Goal: Task Accomplishment & Management: Manage account settings

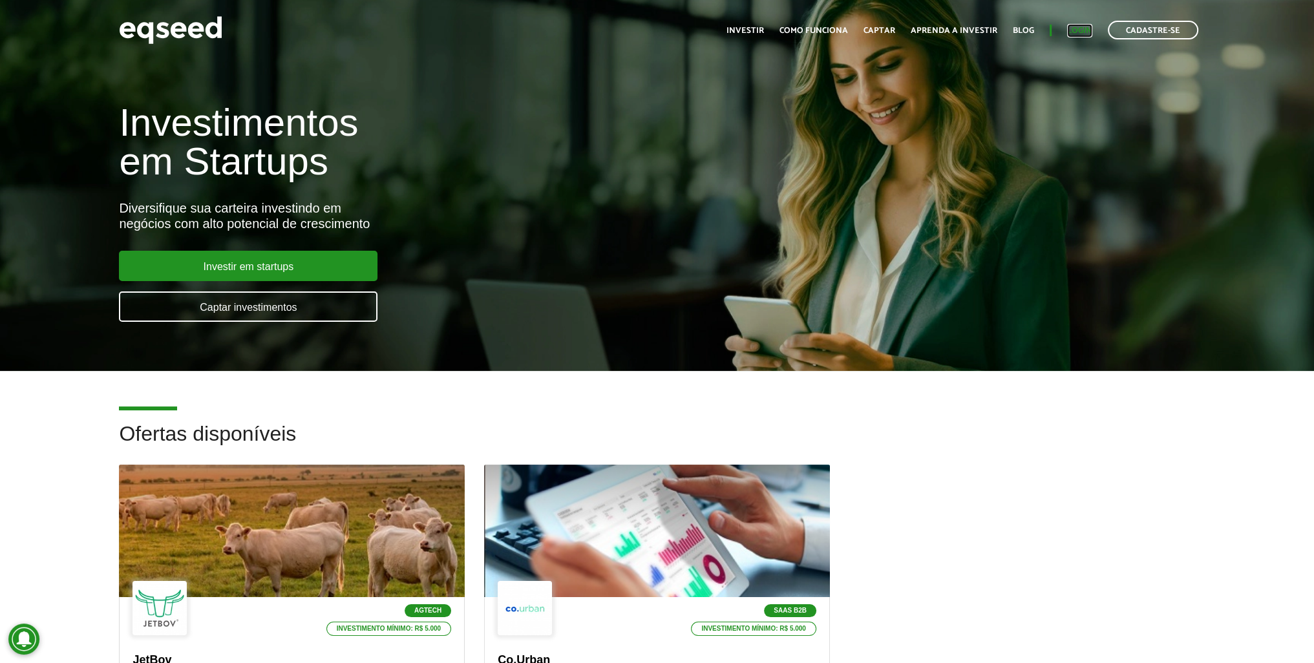
click at [1080, 30] on link "Login" at bounding box center [1079, 31] width 25 height 8
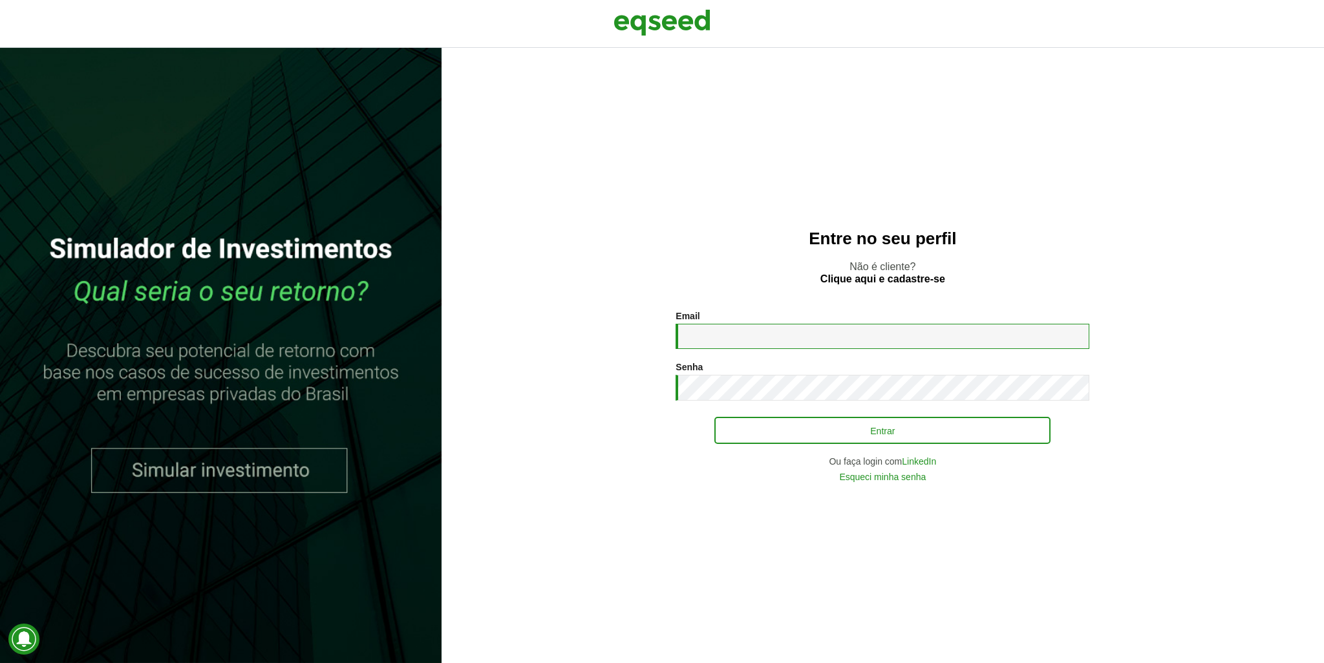
type input "**********"
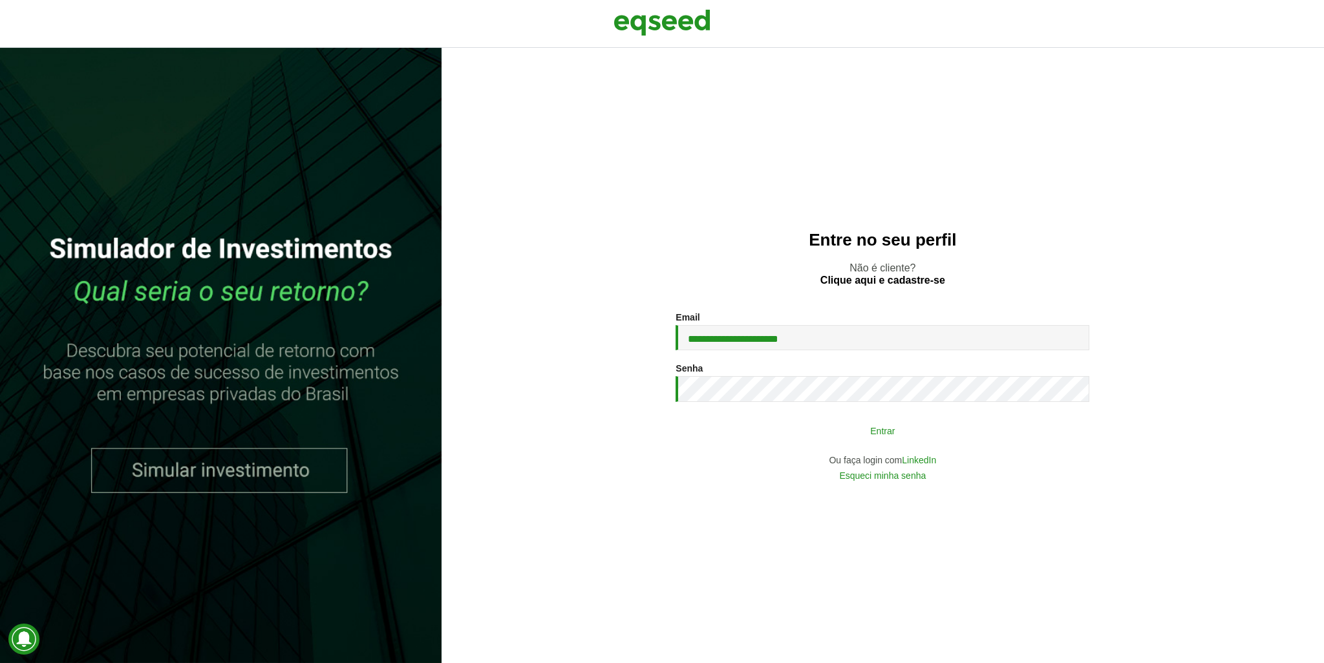
click at [798, 432] on button "Entrar" at bounding box center [882, 430] width 336 height 25
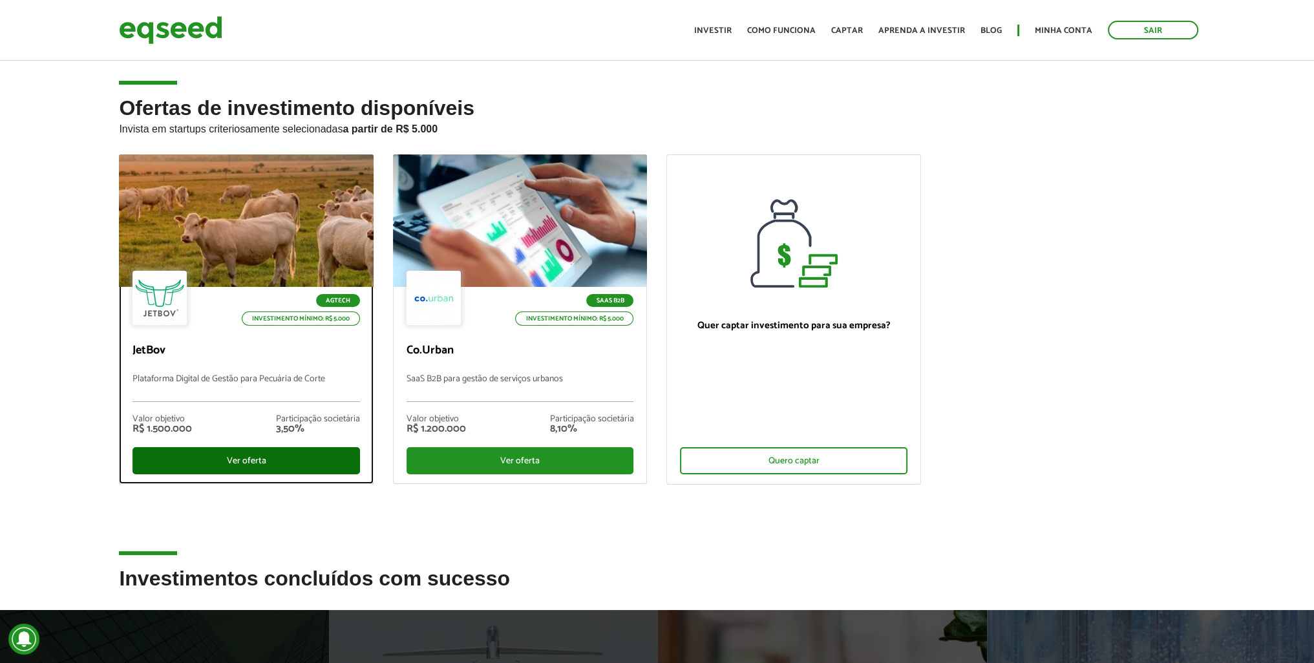
click at [256, 463] on div "Ver oferta" at bounding box center [247, 460] width 228 height 27
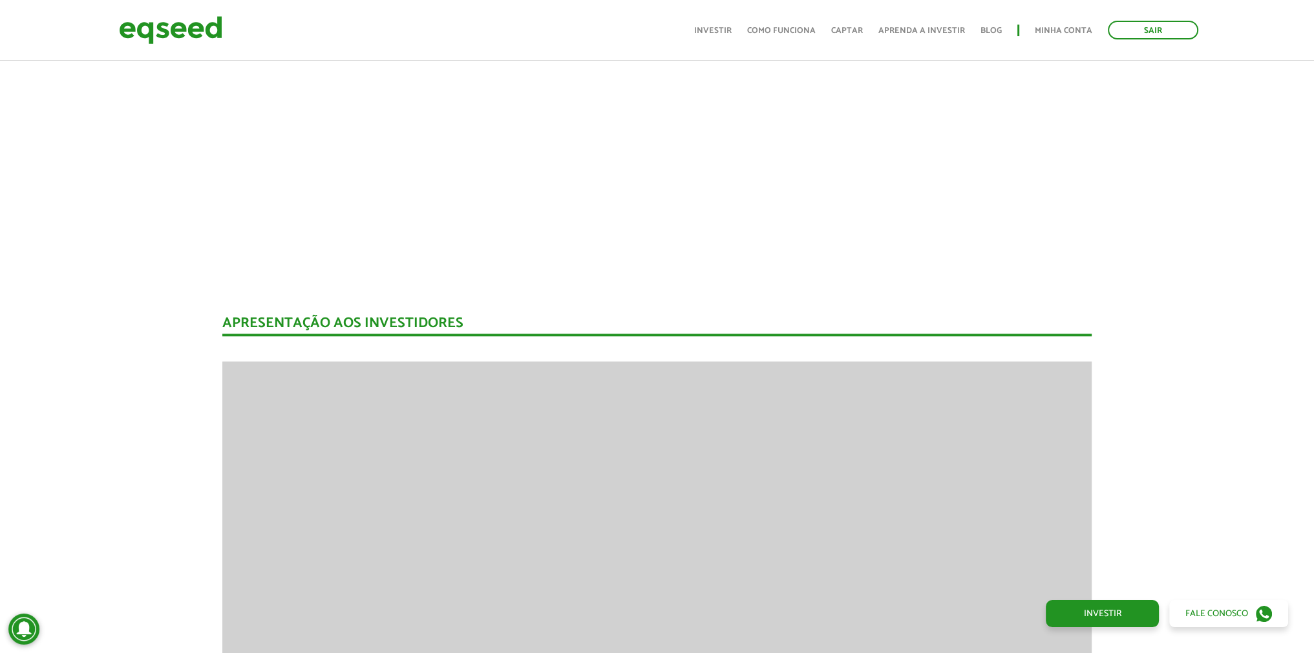
scroll to position [1600, 0]
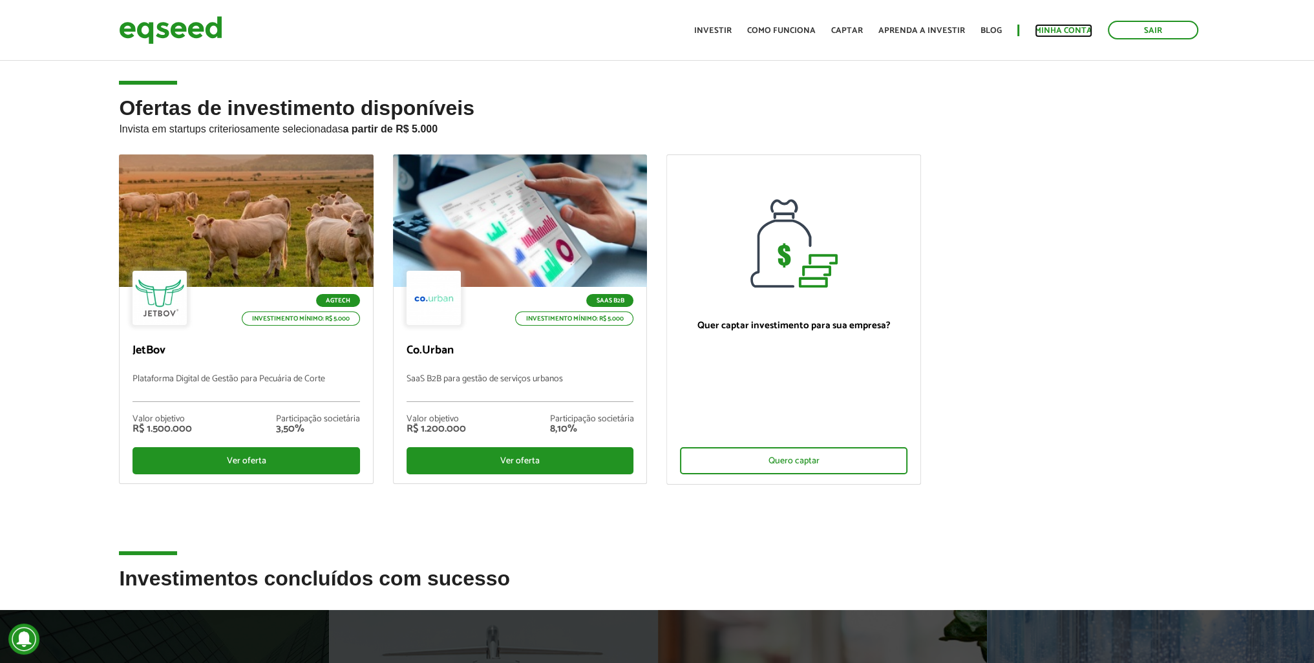
click at [1075, 35] on link "Minha conta" at bounding box center [1064, 31] width 58 height 8
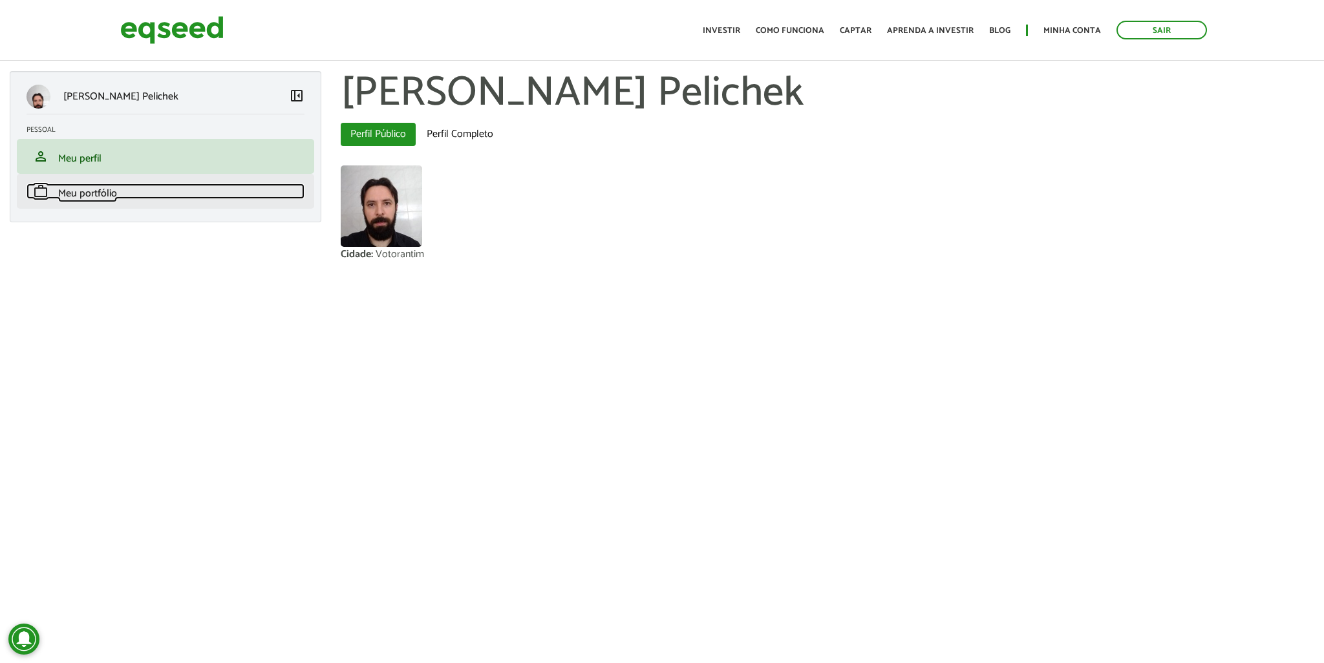
click at [126, 190] on link "work Meu portfólio" at bounding box center [166, 192] width 278 height 16
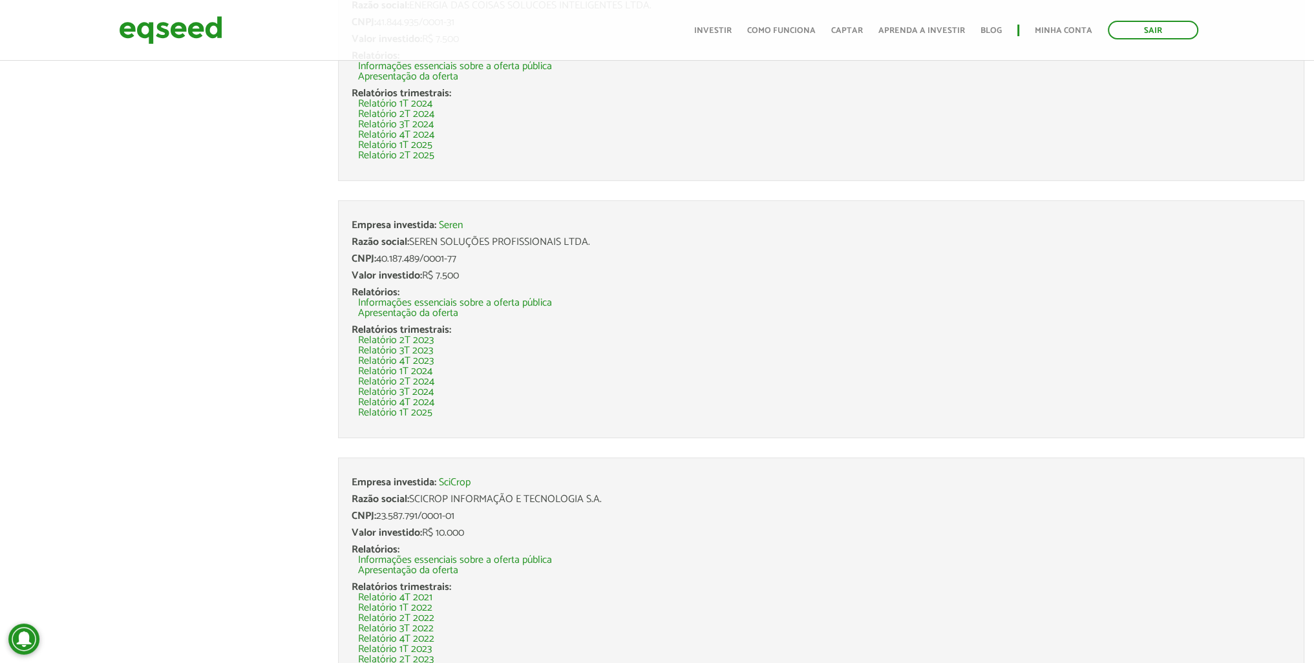
scroll to position [375, 0]
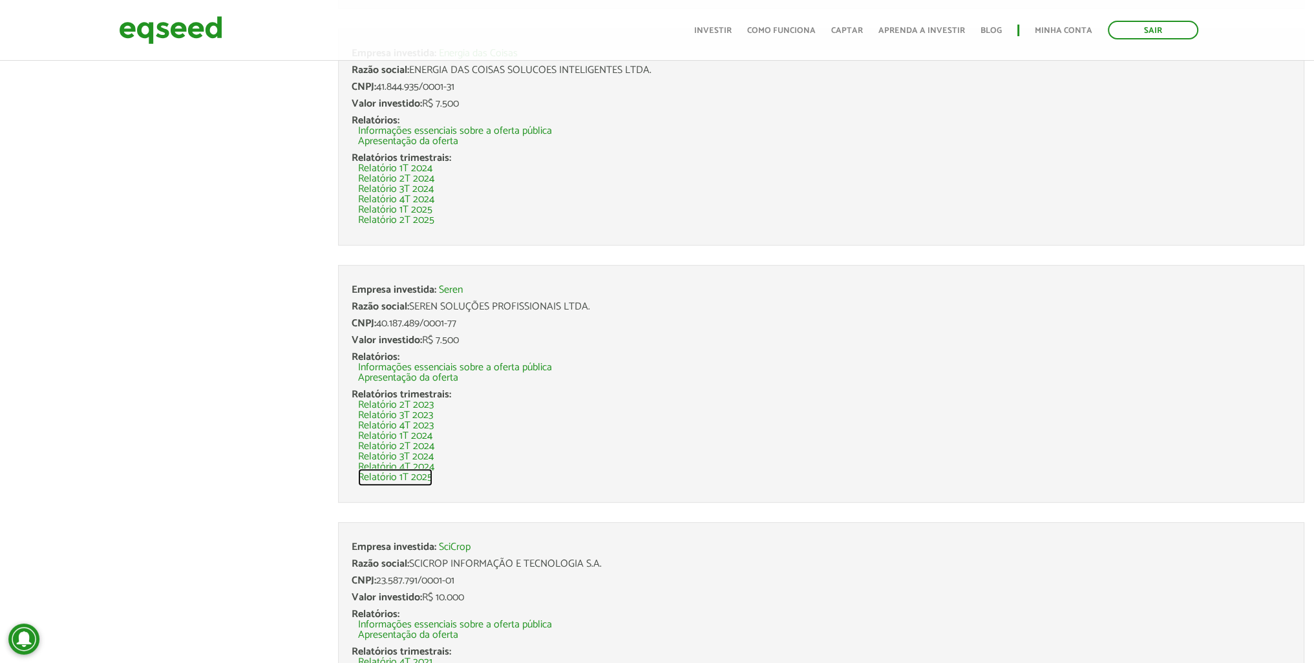
click at [414, 478] on link "Relatório 1T 2025" at bounding box center [395, 477] width 74 height 10
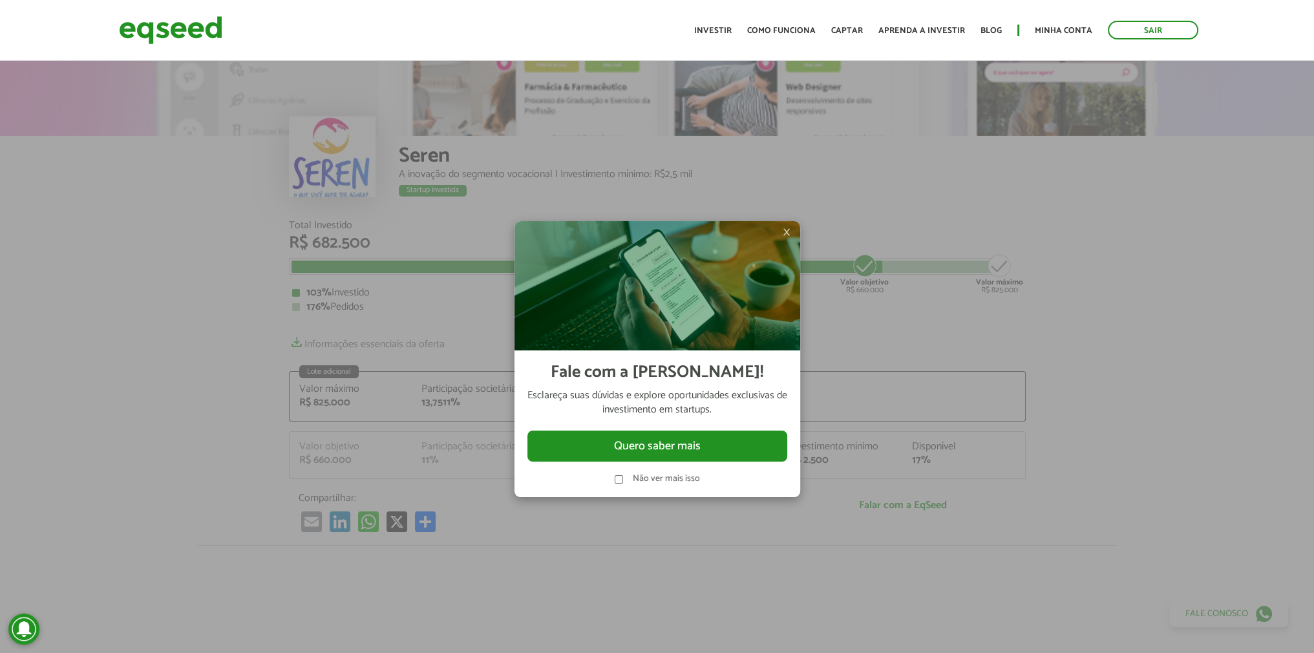
click at [783, 236] on span "×" at bounding box center [787, 232] width 8 height 16
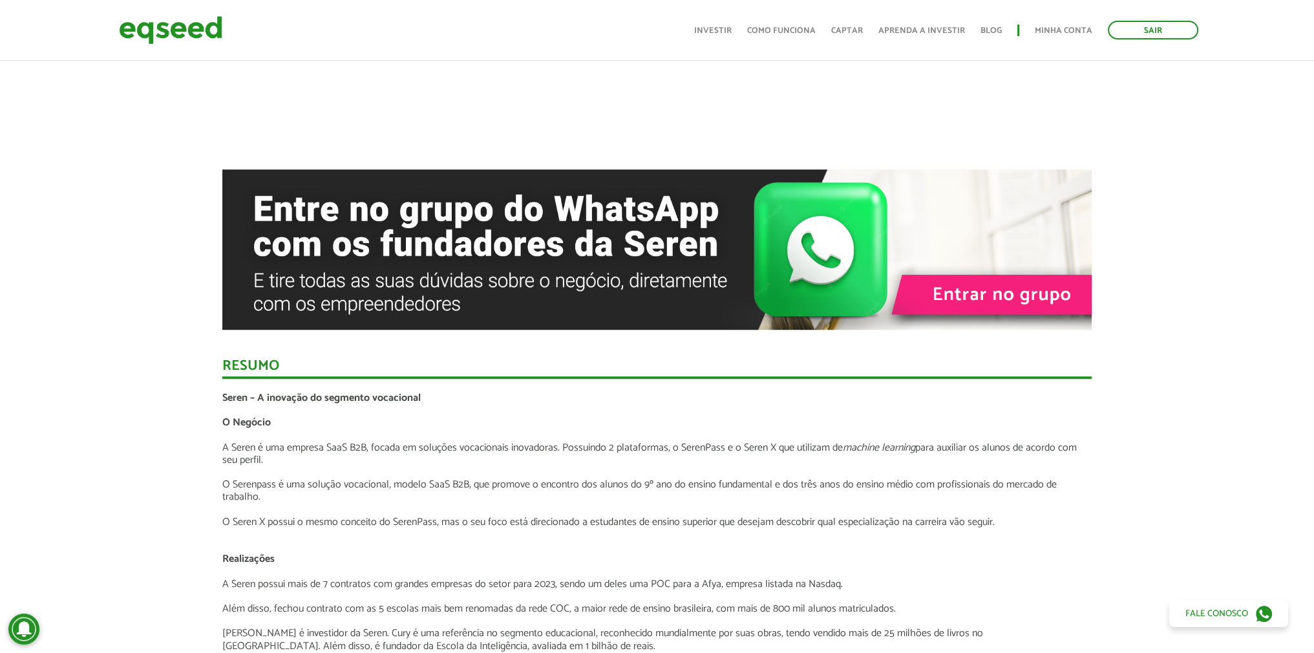
scroll to position [1293, 0]
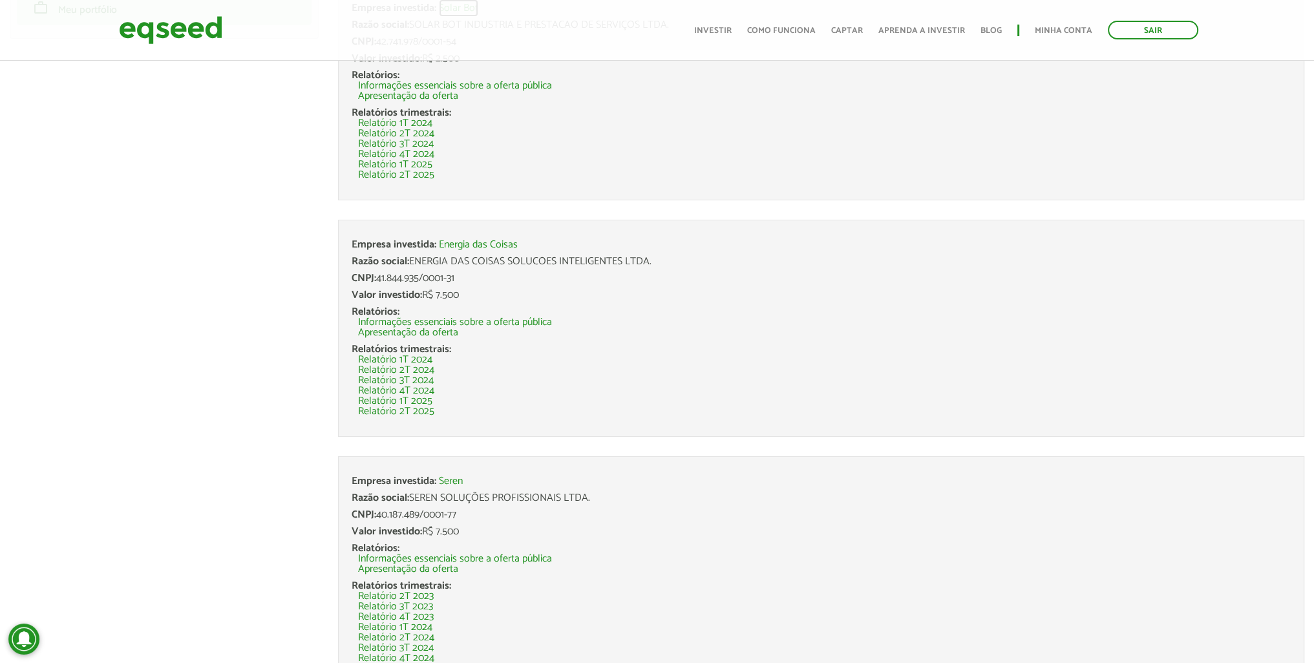
scroll to position [323, 0]
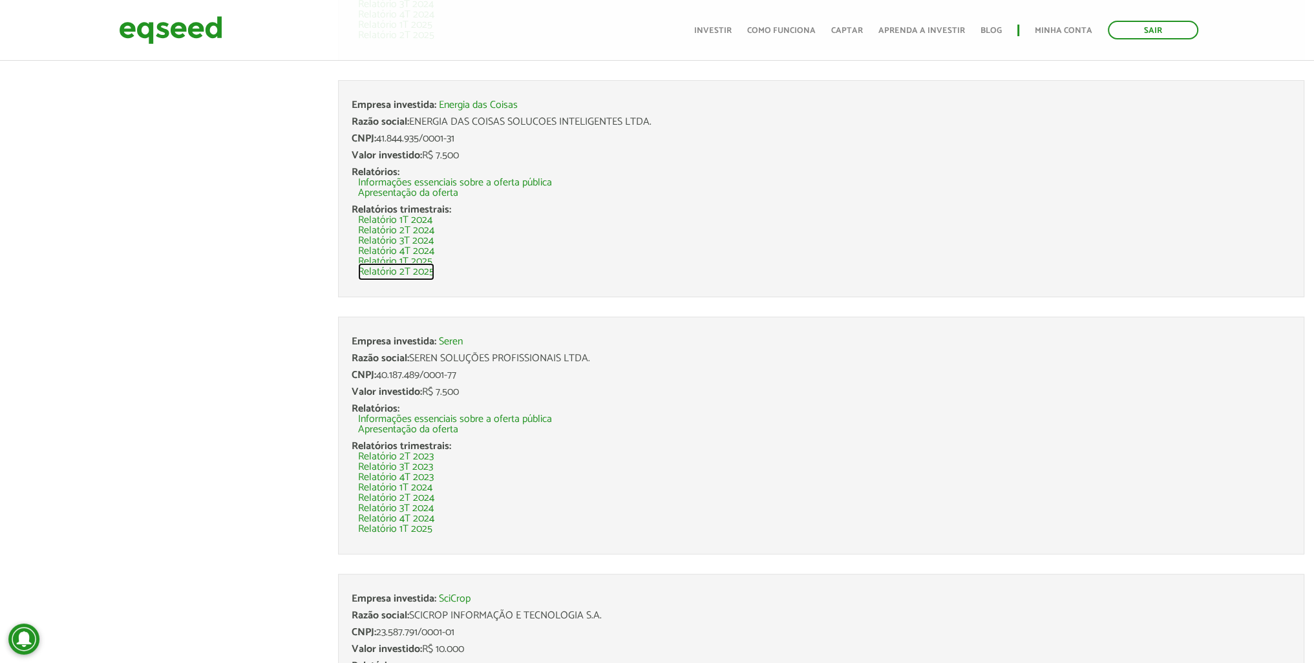
click at [418, 271] on link "Relatório 2T 2025" at bounding box center [396, 272] width 76 height 10
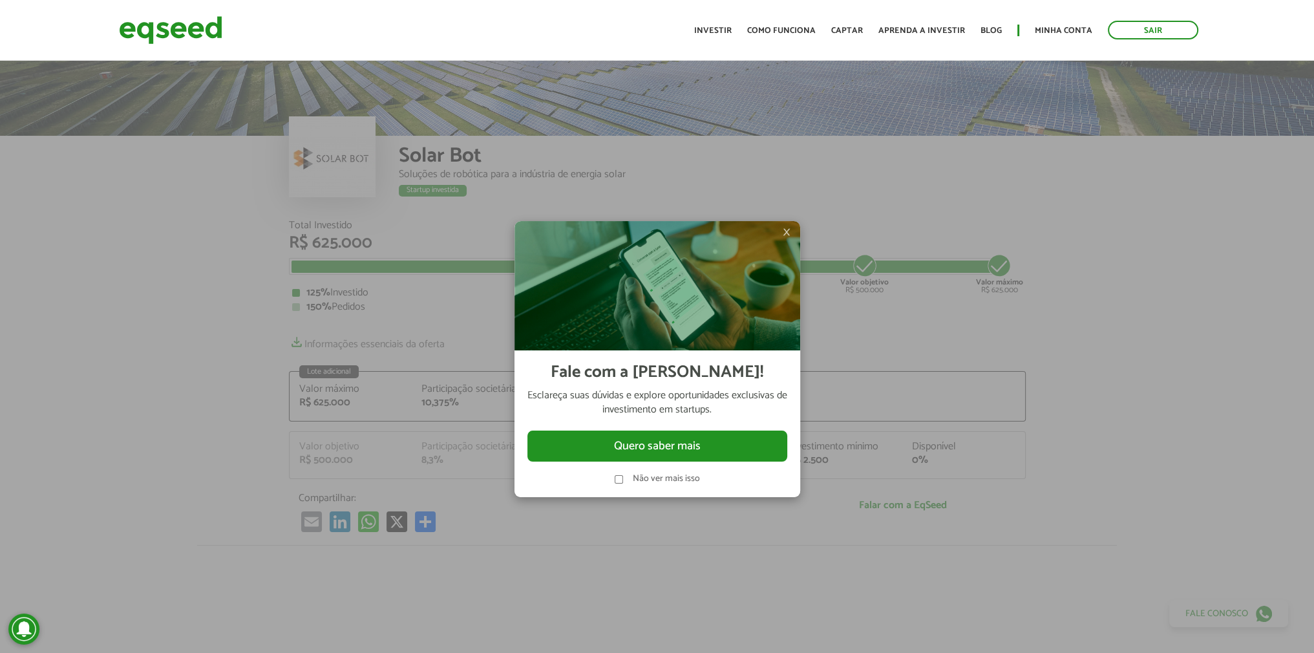
click at [785, 227] on span "×" at bounding box center [787, 232] width 8 height 16
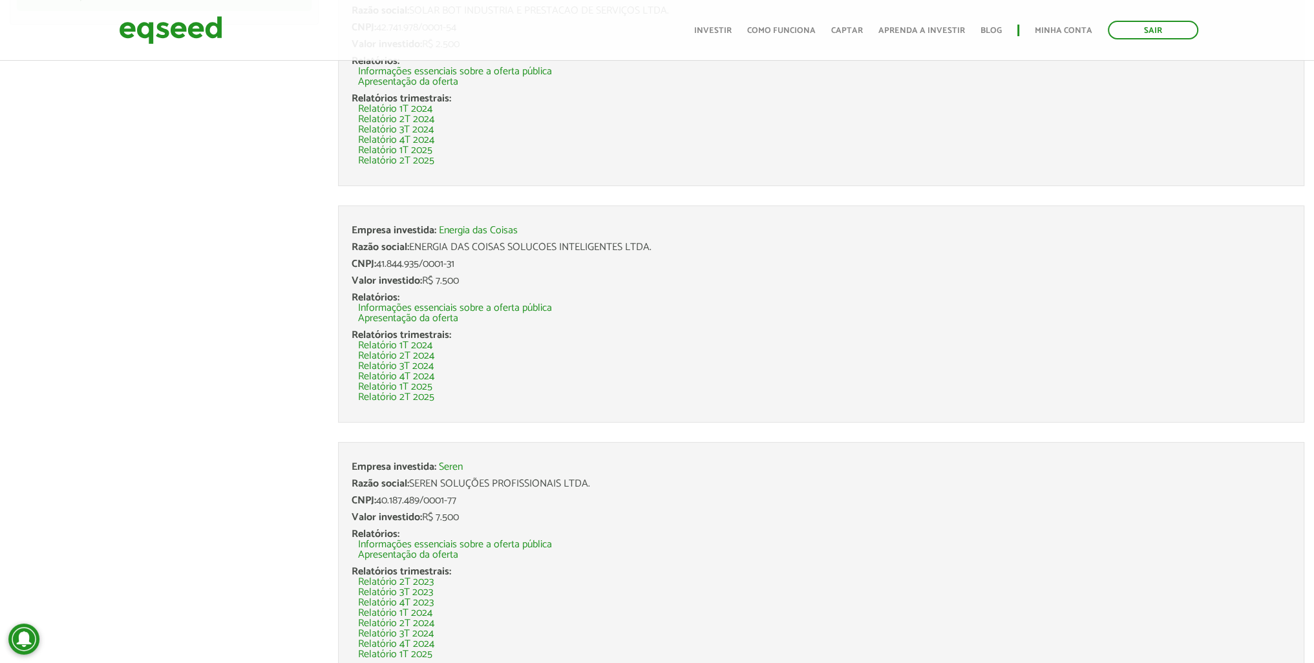
scroll to position [197, 0]
click at [411, 386] on link "Relatório 1T 2025" at bounding box center [395, 388] width 74 height 10
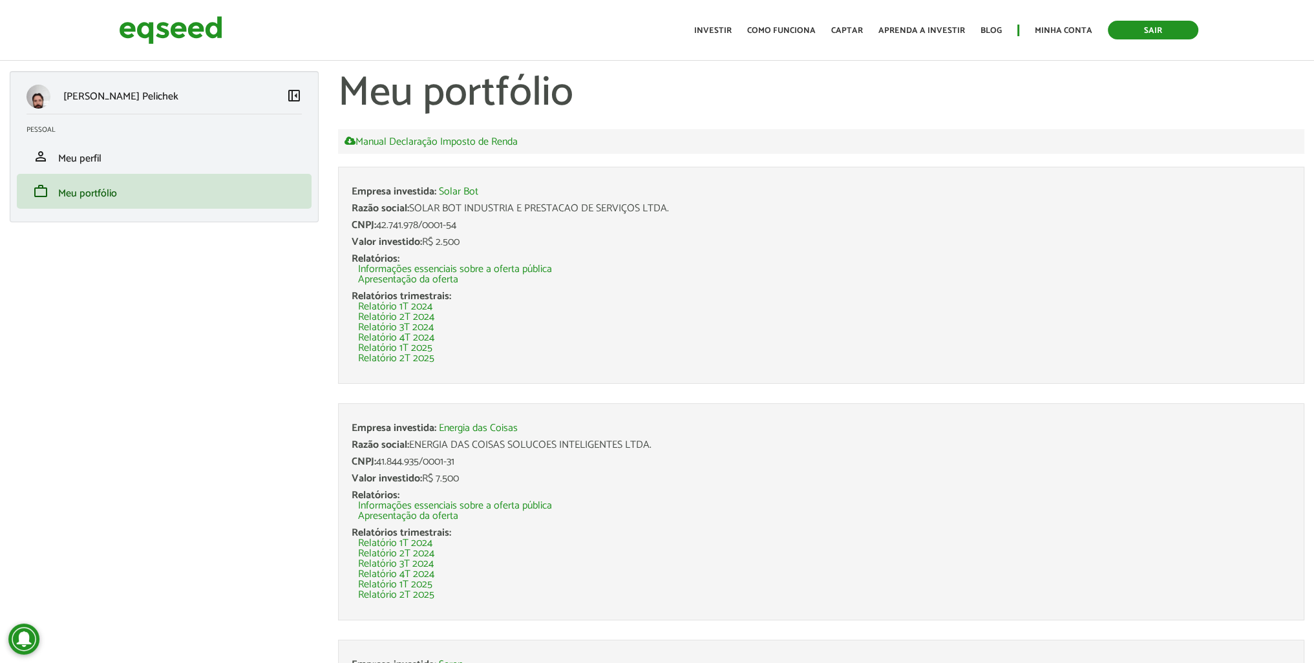
click at [1150, 28] on link "Sair" at bounding box center [1153, 30] width 90 height 19
